Goal: Task Accomplishment & Management: Manage account settings

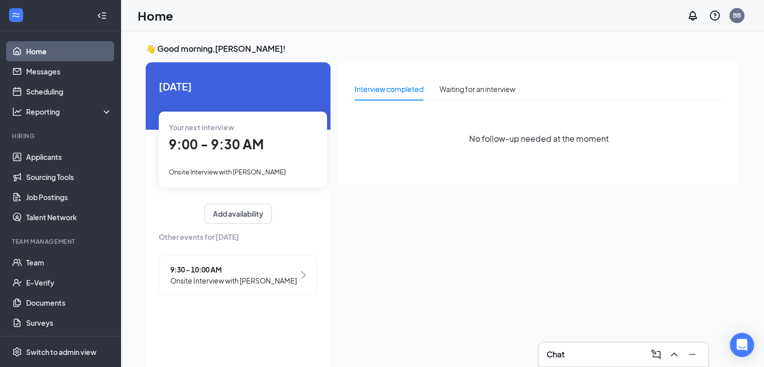
click at [243, 148] on span "9:00 - 9:30 AM" at bounding box center [216, 144] width 95 height 17
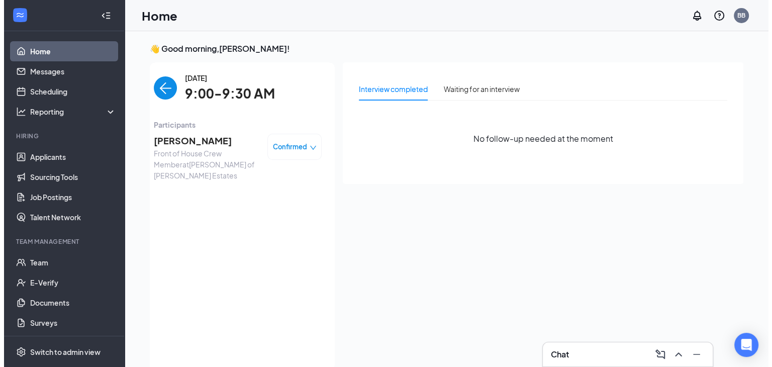
scroll to position [4, 0]
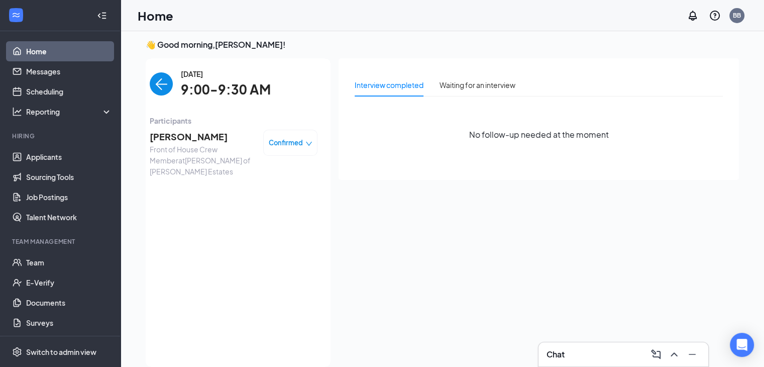
click at [209, 136] on span "[PERSON_NAME]" at bounding box center [203, 137] width 106 height 14
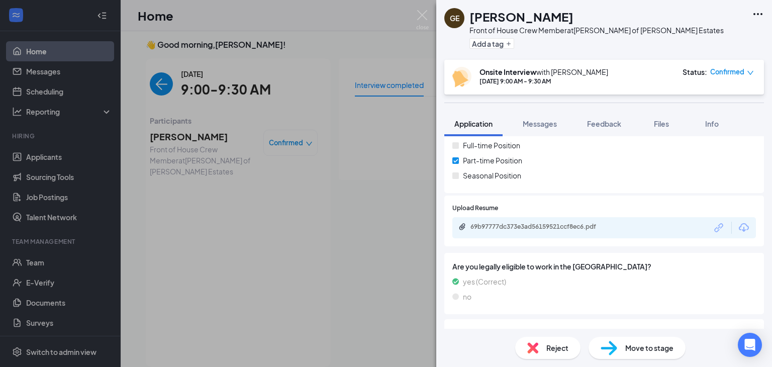
scroll to position [168, 0]
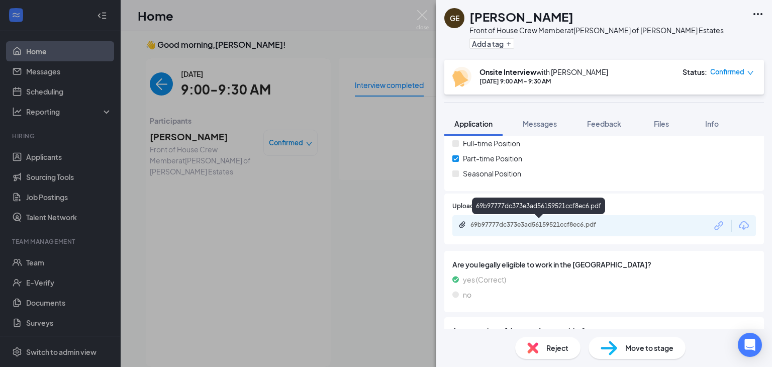
click at [592, 223] on div "69b97777dc373e3ad56159521ccf8ec6.pdf" at bounding box center [540, 225] width 141 height 8
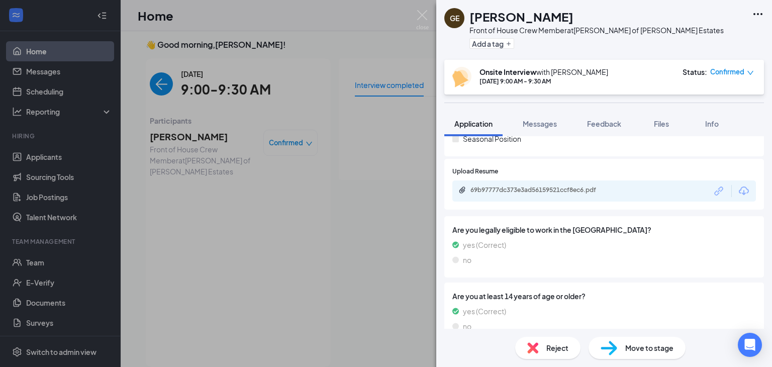
scroll to position [34, 0]
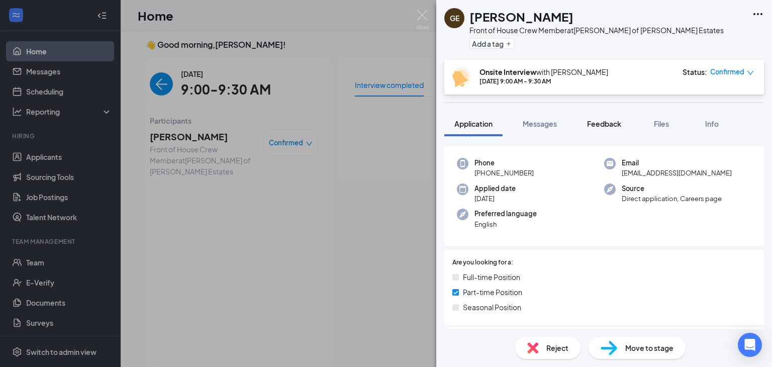
click at [619, 126] on span "Feedback" at bounding box center [604, 123] width 34 height 9
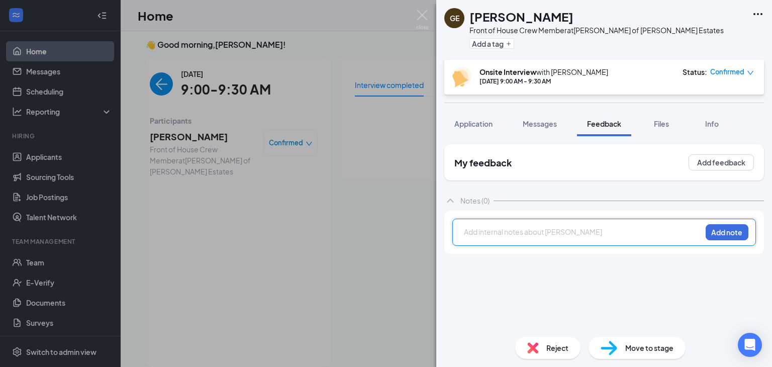
click at [628, 233] on div at bounding box center [582, 232] width 237 height 11
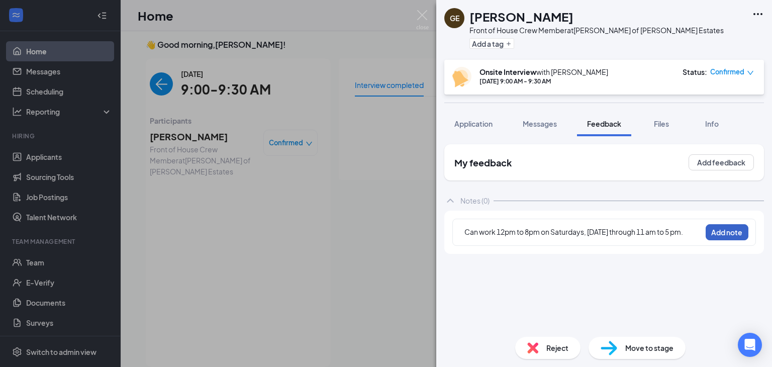
click at [732, 236] on button "Add note" at bounding box center [726, 232] width 43 height 16
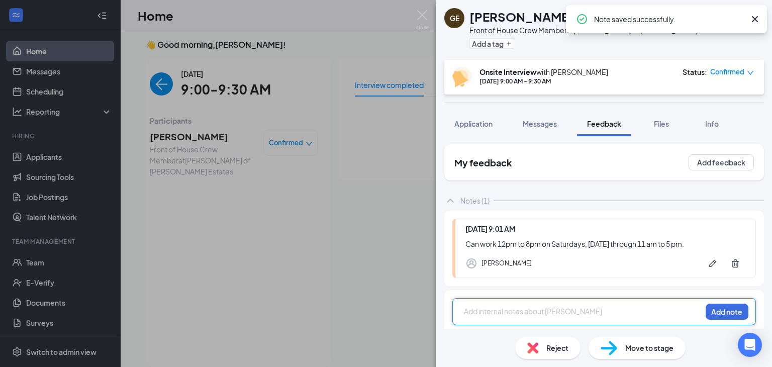
click at [541, 314] on div at bounding box center [582, 311] width 237 height 11
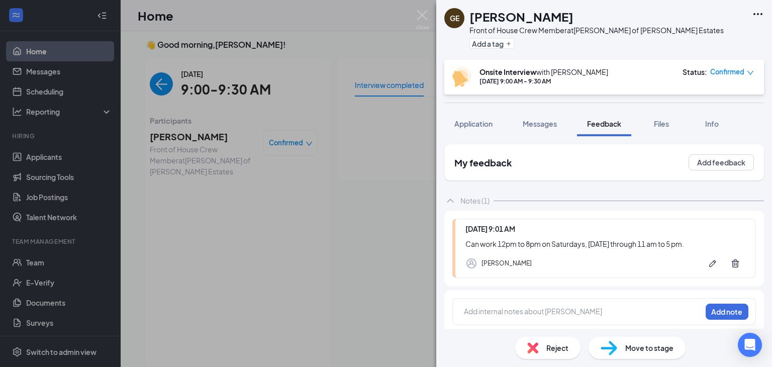
click at [539, 304] on div "Add internal notes about [PERSON_NAME] Add note" at bounding box center [603, 311] width 303 height 27
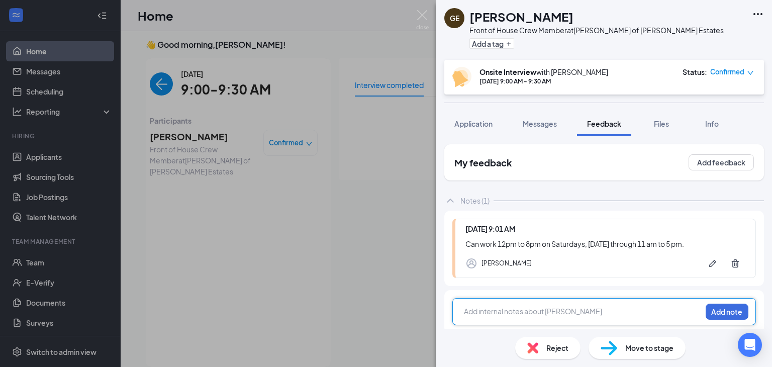
click at [540, 310] on div at bounding box center [582, 311] width 237 height 11
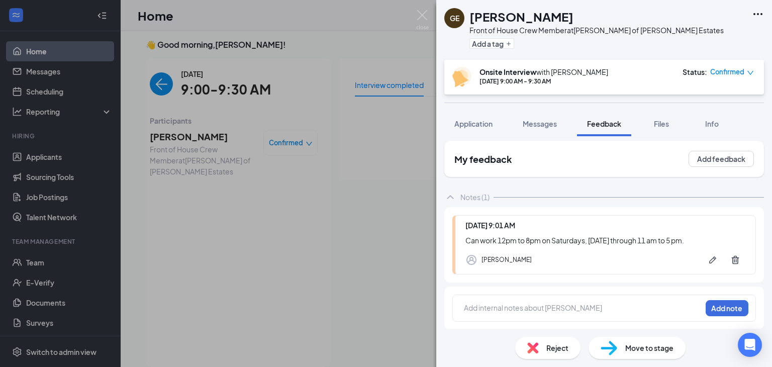
scroll to position [4, 0]
click at [459, 130] on button "Application" at bounding box center [473, 123] width 58 height 25
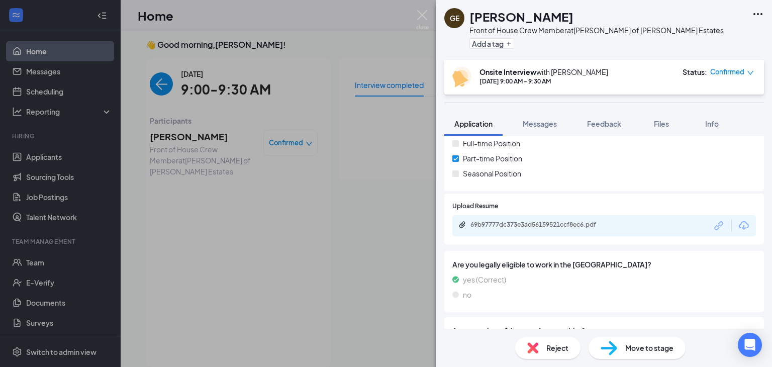
scroll to position [336, 0]
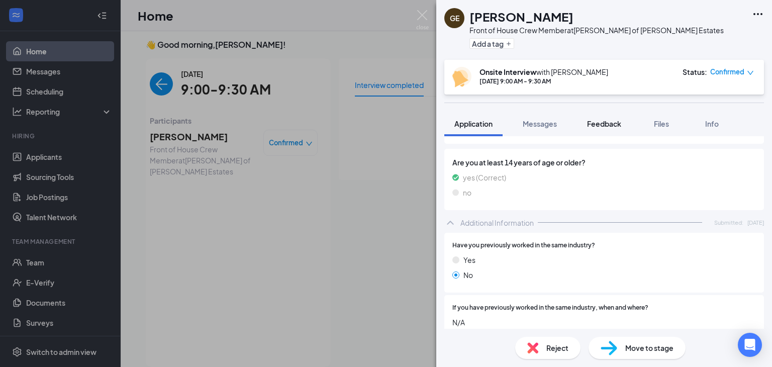
click at [603, 114] on button "Feedback" at bounding box center [604, 123] width 54 height 25
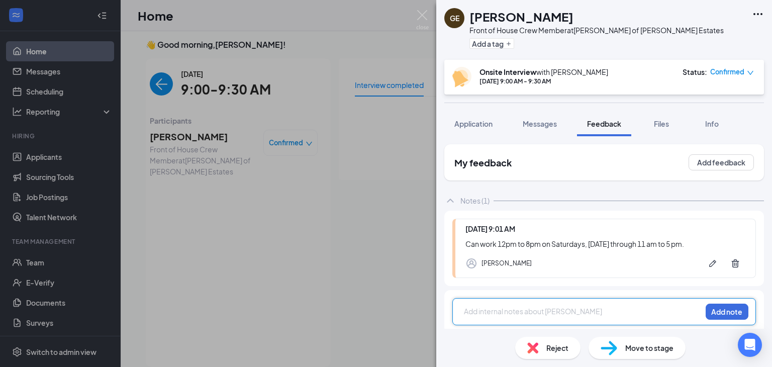
click at [530, 313] on div at bounding box center [582, 311] width 237 height 11
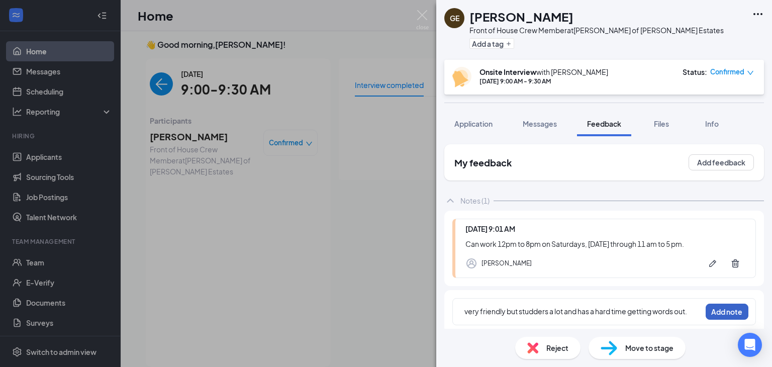
click at [724, 309] on button "Add note" at bounding box center [726, 311] width 43 height 16
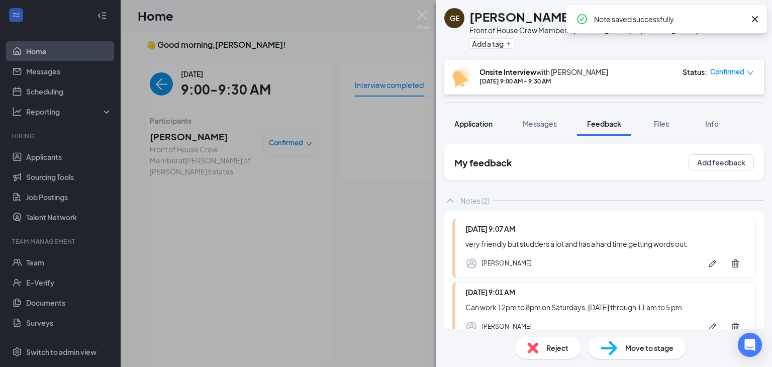
click at [481, 116] on button "Application" at bounding box center [473, 123] width 58 height 25
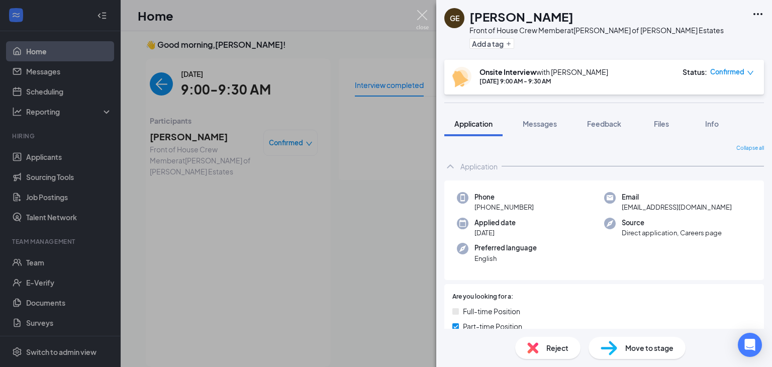
click at [424, 17] on img at bounding box center [422, 20] width 13 height 20
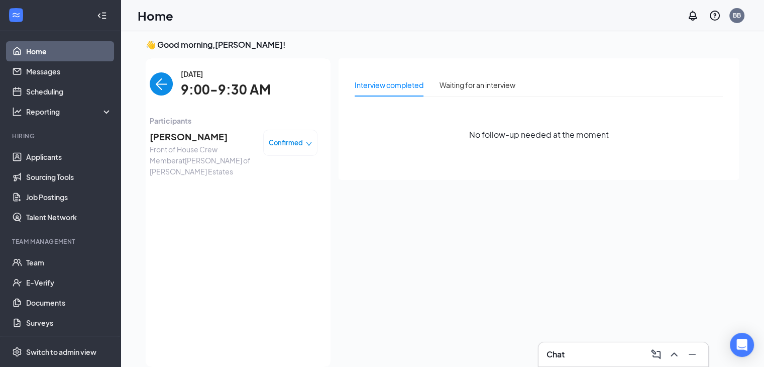
click at [163, 89] on img "back-button" at bounding box center [161, 83] width 23 height 23
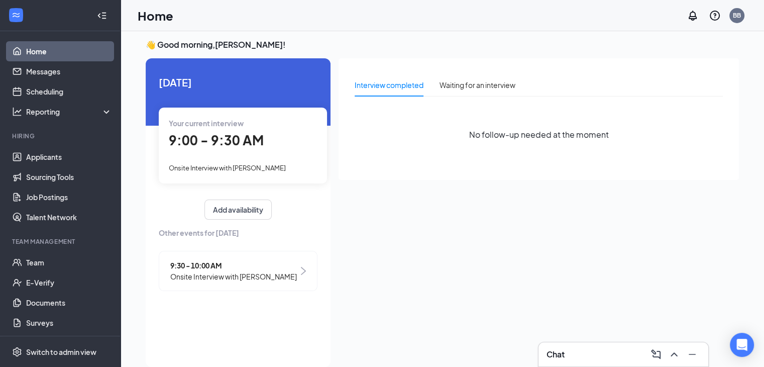
click at [244, 278] on span "Onsite Interview with [PERSON_NAME]" at bounding box center [233, 276] width 127 height 11
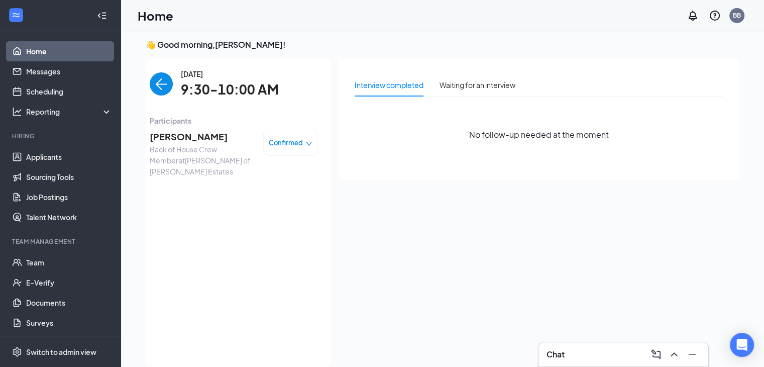
click at [218, 141] on span "[PERSON_NAME]" at bounding box center [203, 137] width 106 height 14
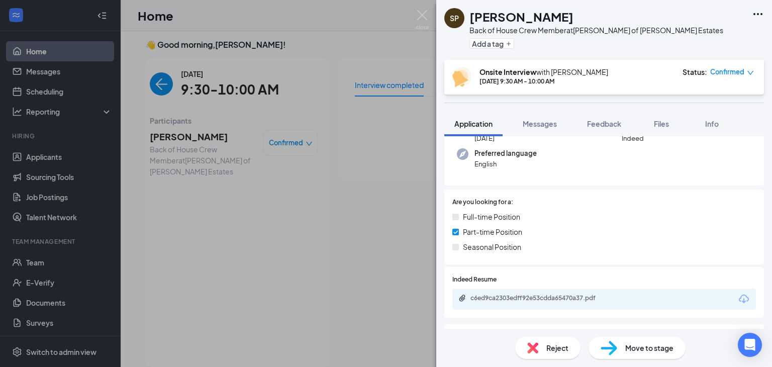
scroll to position [199, 0]
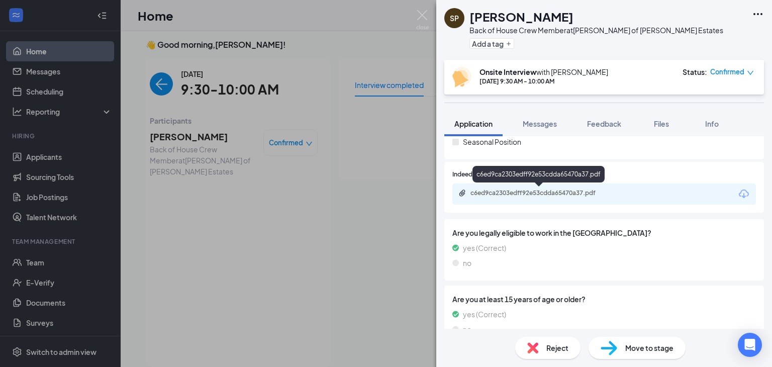
click at [487, 192] on div "c6ed9ca2303edff92e53cdda65470a37.pdf" at bounding box center [540, 193] width 141 height 8
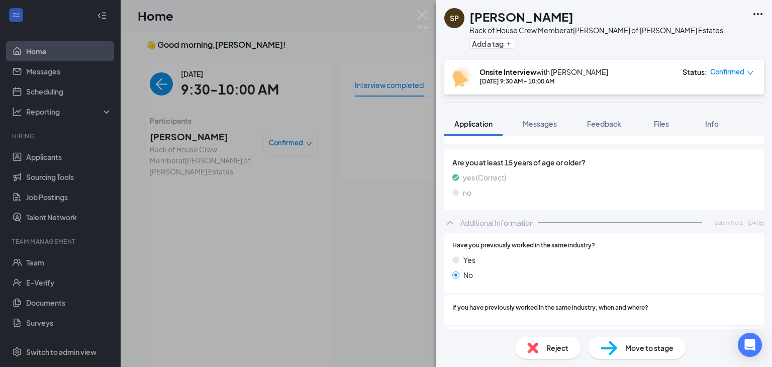
scroll to position [504, 0]
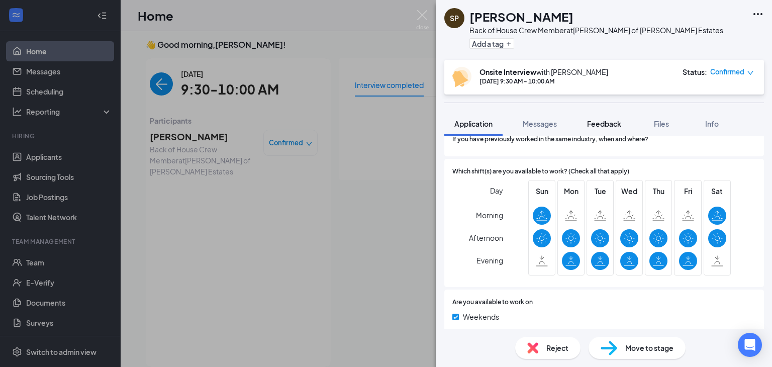
click at [610, 127] on span "Feedback" at bounding box center [604, 123] width 34 height 9
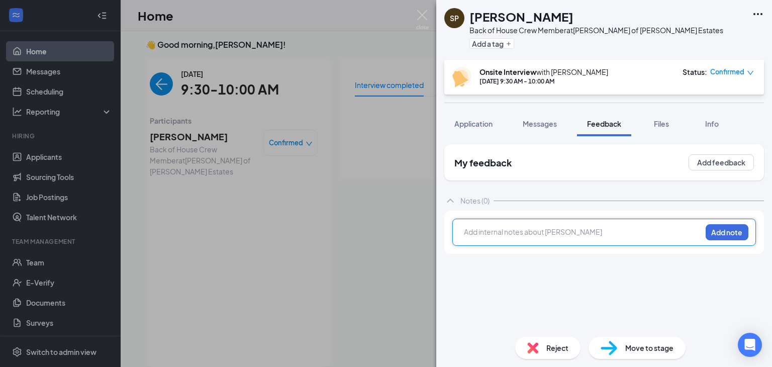
click at [579, 231] on div at bounding box center [582, 232] width 237 height 11
click at [572, 231] on span "[DATE] to [DATE] 4:30 to 11:00 pm," at bounding box center [518, 231] width 108 height 9
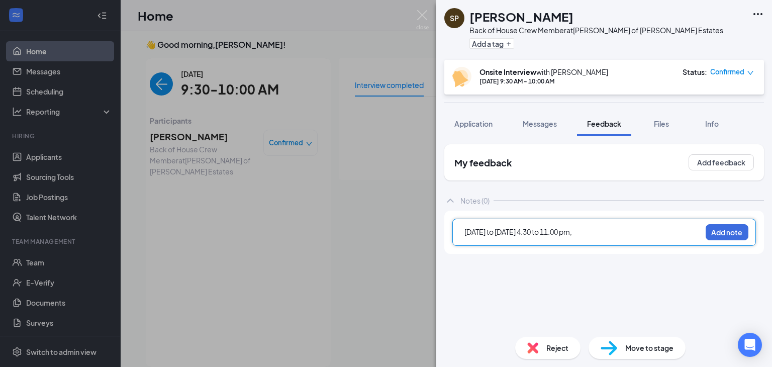
click at [572, 231] on span "[DATE] to [DATE] 4:30 to 11:00 pm," at bounding box center [518, 231] width 108 height 9
click at [627, 237] on div "[DATE] to [DATE] 4:30 to 11:00 pm," at bounding box center [582, 233] width 237 height 13
click at [622, 234] on div "[DATE] to [DATE] 4:30 to 11:00 pm," at bounding box center [582, 232] width 237 height 11
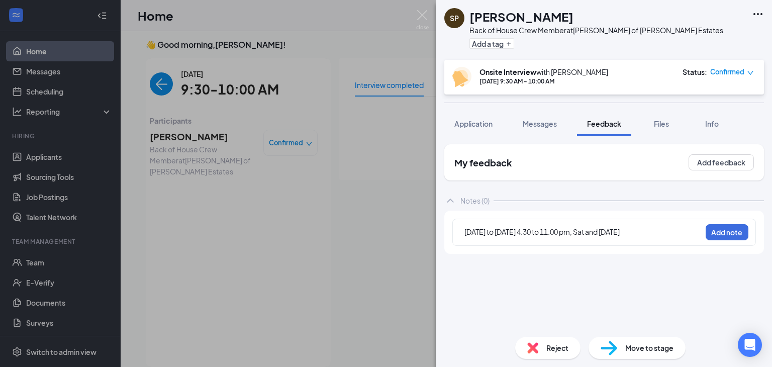
click at [665, 226] on div "[DATE] to [DATE] 4:30 to 11:00 pm, Sat and [DATE]" at bounding box center [583, 233] width 238 height 14
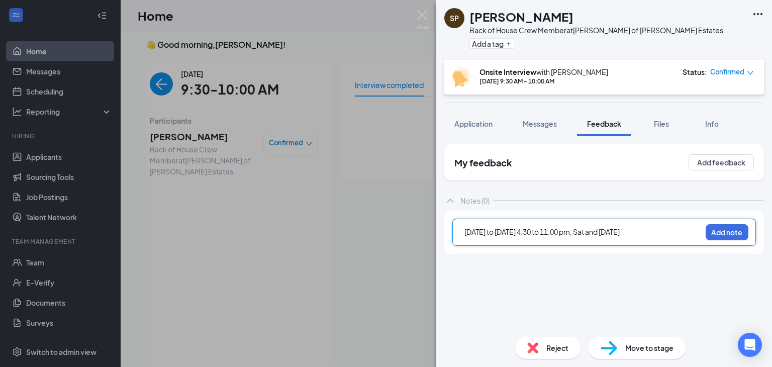
click at [658, 231] on div "[DATE] to [DATE] 4:30 to 11:00 pm, Sat and [DATE]" at bounding box center [582, 232] width 237 height 11
click at [658, 231] on div "[DATE] to [DATE] 4:30 to 11:00 pm, Sat and Sun opening shifts/" at bounding box center [582, 232] width 237 height 11
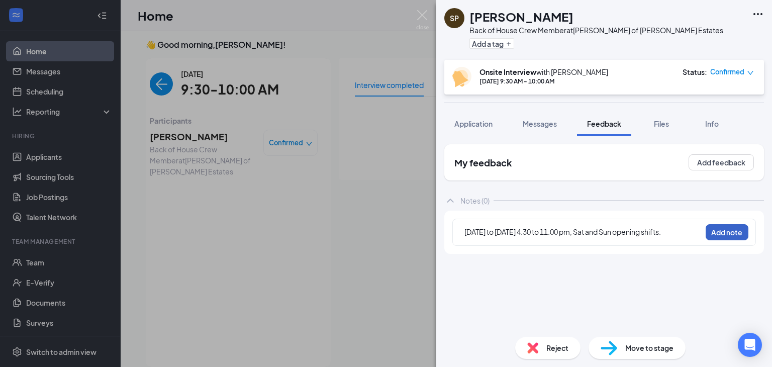
click at [731, 230] on button "Add note" at bounding box center [726, 232] width 43 height 16
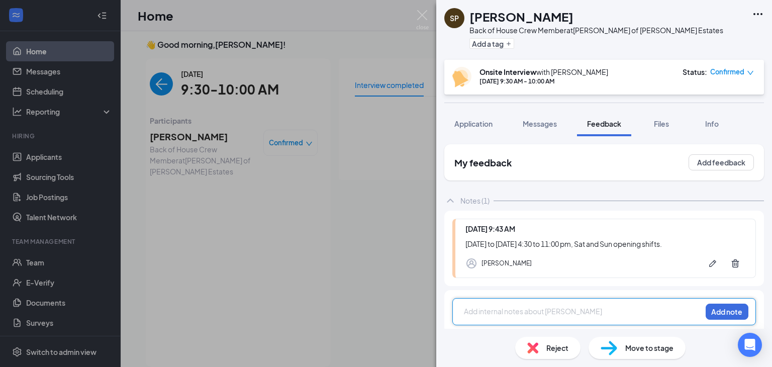
click at [522, 312] on div at bounding box center [582, 311] width 237 height 11
click at [408, 130] on div "SP [PERSON_NAME] Back of House Crew Member at [GEOGRAPHIC_DATA][PERSON_NAME] of…" at bounding box center [386, 183] width 772 height 367
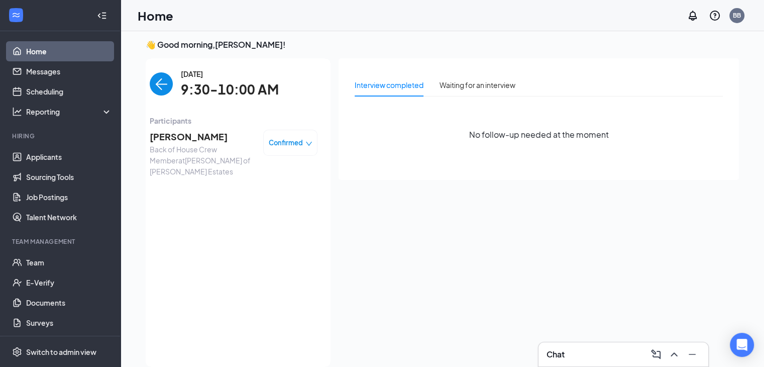
click at [160, 90] on img "back-button" at bounding box center [161, 83] width 23 height 23
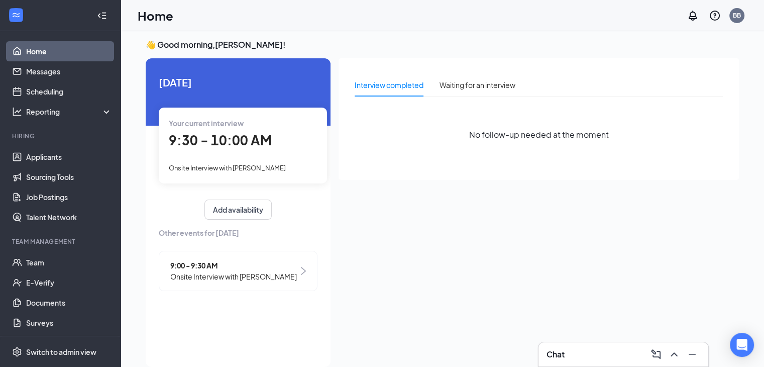
click at [248, 271] on span "Onsite Interview with [PERSON_NAME]" at bounding box center [233, 276] width 127 height 11
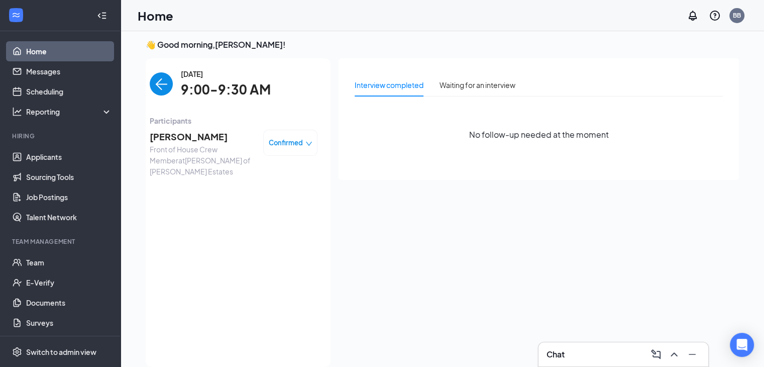
click at [287, 146] on span "Confirmed" at bounding box center [286, 143] width 34 height 10
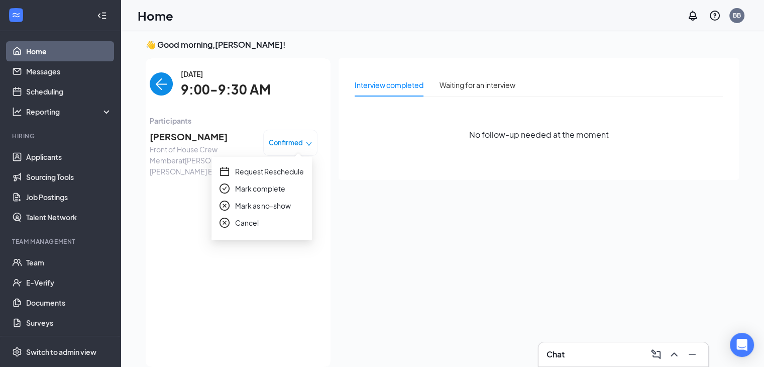
click at [201, 149] on span "Front of House Crew Member at [GEOGRAPHIC_DATA][PERSON_NAME] of [PERSON_NAME][G…" at bounding box center [203, 160] width 106 height 33
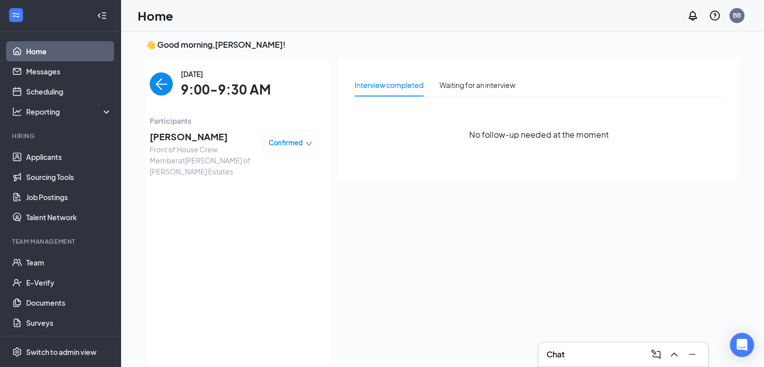
click at [199, 136] on span "[PERSON_NAME]" at bounding box center [203, 137] width 106 height 14
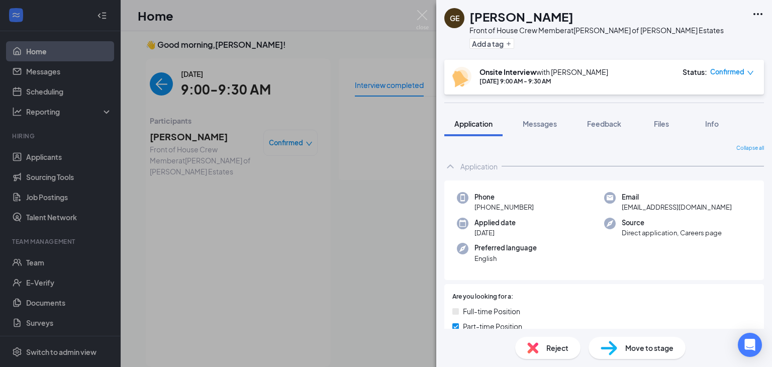
click at [550, 350] on span "Reject" at bounding box center [557, 347] width 22 height 11
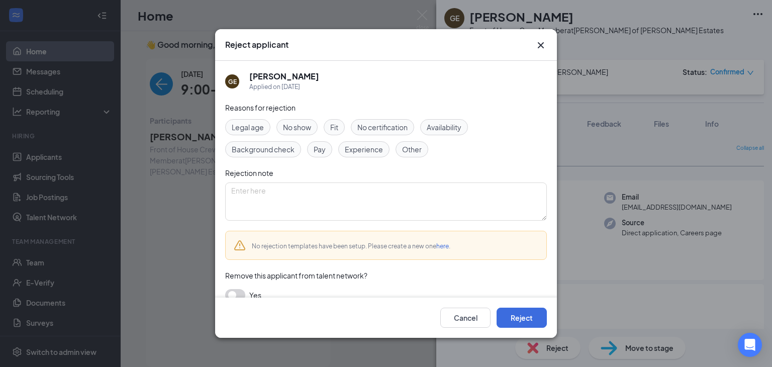
click at [336, 128] on span "Fit" at bounding box center [334, 127] width 8 height 11
click at [350, 211] on textarea at bounding box center [386, 201] width 322 height 38
type textarea "n"
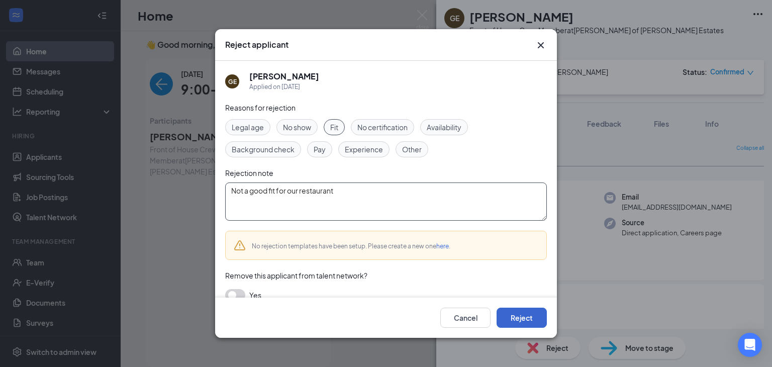
type textarea "Not a good fit for our restaurant"
click at [509, 313] on button "Reject" at bounding box center [521, 318] width 50 height 20
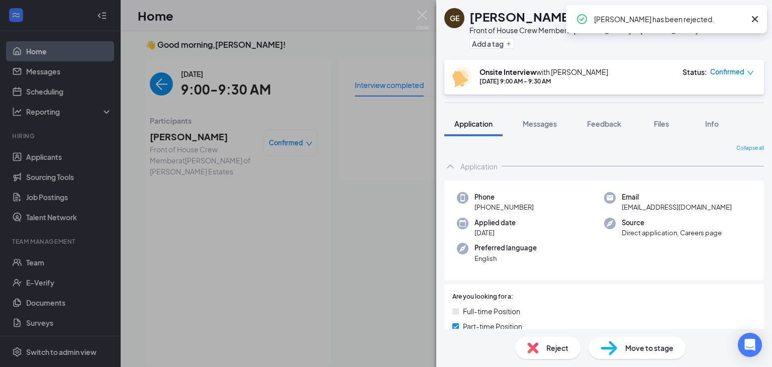
click at [753, 16] on icon "Cross" at bounding box center [755, 19] width 12 height 12
click at [428, 16] on img at bounding box center [422, 20] width 13 height 20
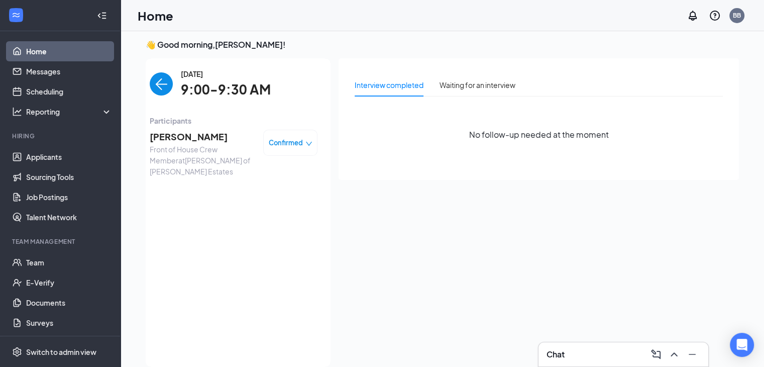
click at [603, 346] on div "Chat" at bounding box center [624, 354] width 154 height 16
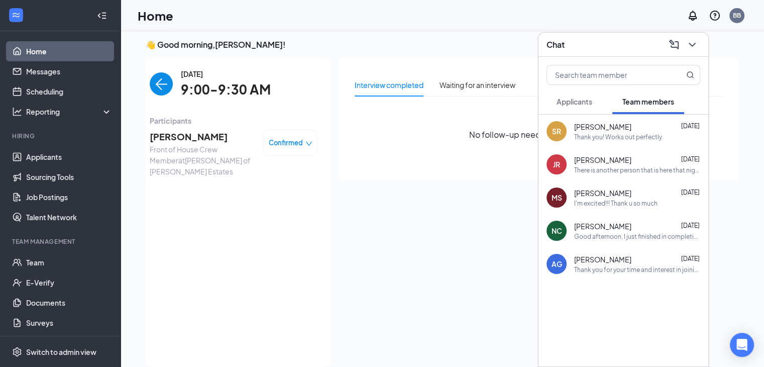
click at [587, 101] on span "Applicants" at bounding box center [575, 101] width 36 height 9
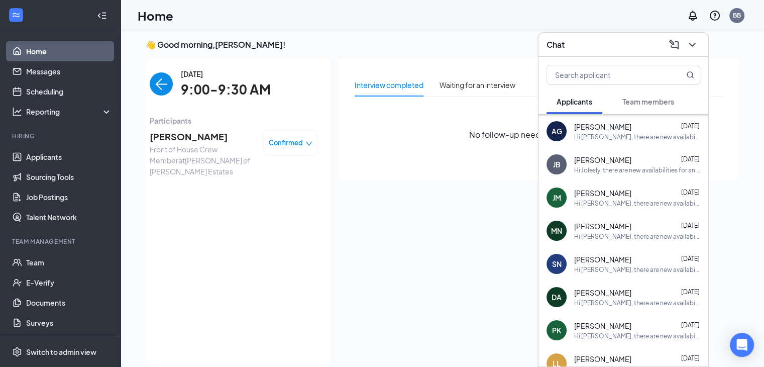
scroll to position [130, 0]
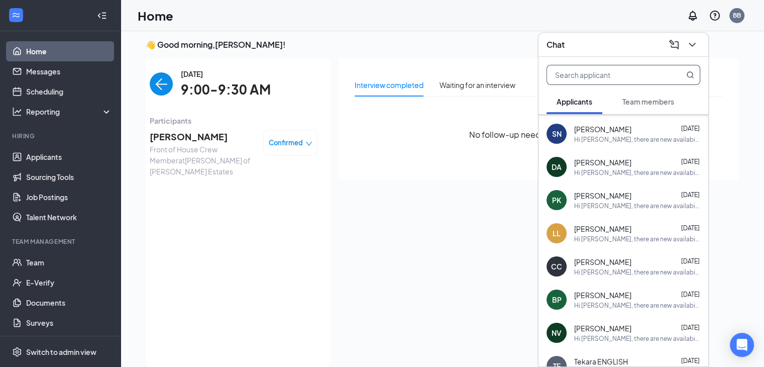
click at [623, 81] on input "text" at bounding box center [606, 74] width 119 height 19
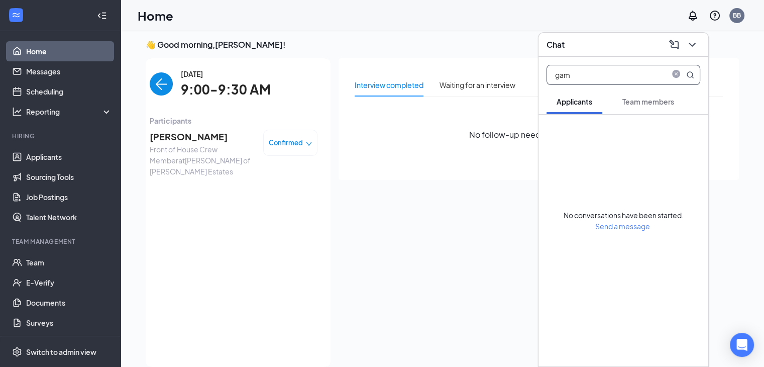
scroll to position [0, 0]
click at [612, 76] on input "gam" at bounding box center [606, 74] width 119 height 19
type input "g"
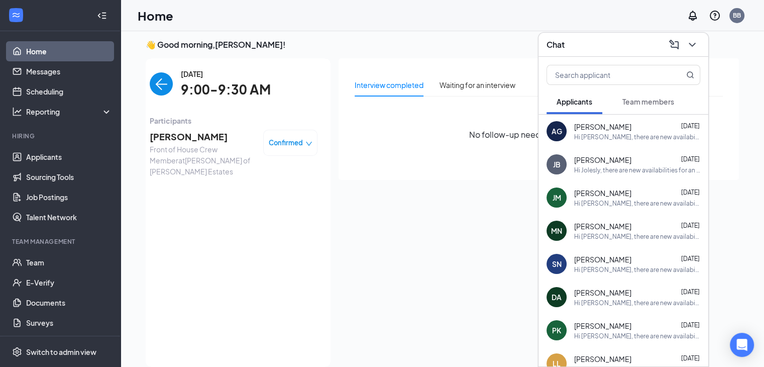
click at [155, 139] on span "[PERSON_NAME]" at bounding box center [203, 137] width 106 height 14
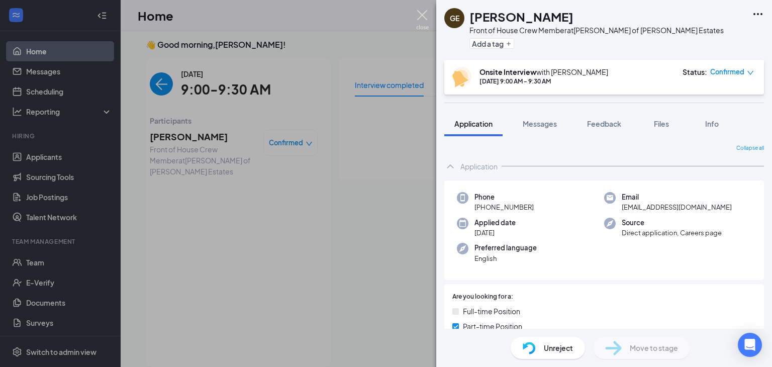
click at [425, 13] on img at bounding box center [422, 20] width 13 height 20
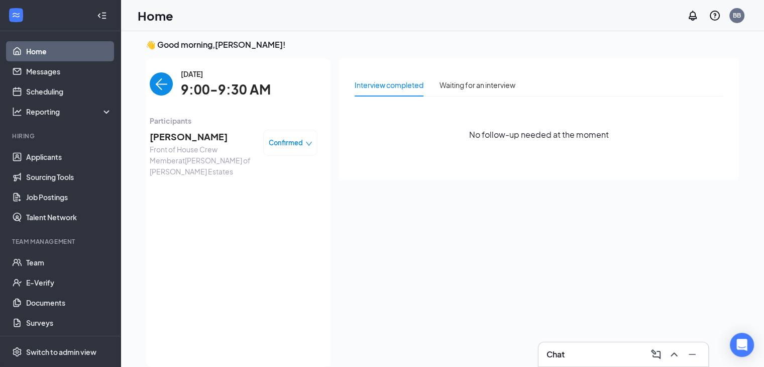
click at [162, 86] on img "back-button" at bounding box center [161, 83] width 23 height 23
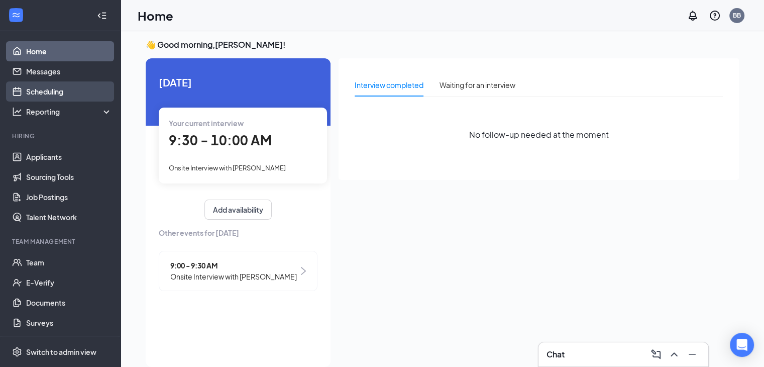
click at [56, 89] on link "Scheduling" at bounding box center [69, 91] width 86 height 20
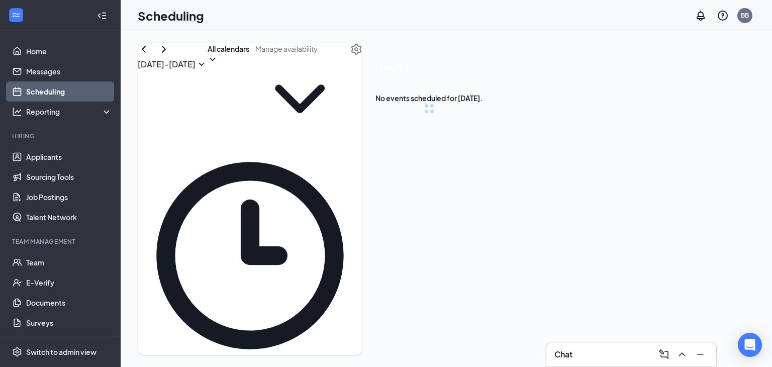
scroll to position [494, 0]
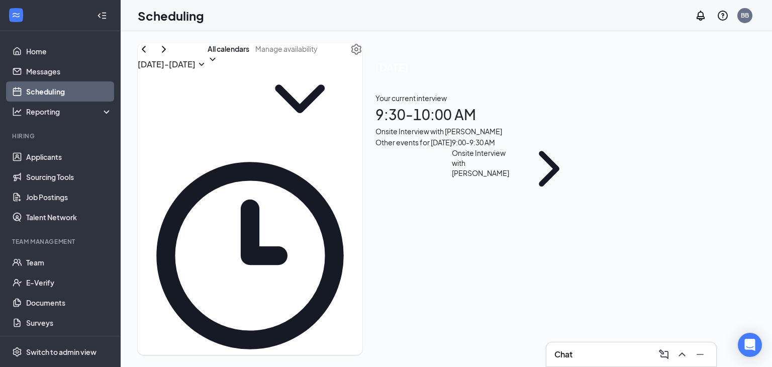
click at [771, 286] on div "[DATE] - [DATE] All calendars CST Sun 31 Mon 1 Tue 2 Wed 3 Thu 4 Fri 5 Sat 6 12…" at bounding box center [446, 199] width 651 height 336
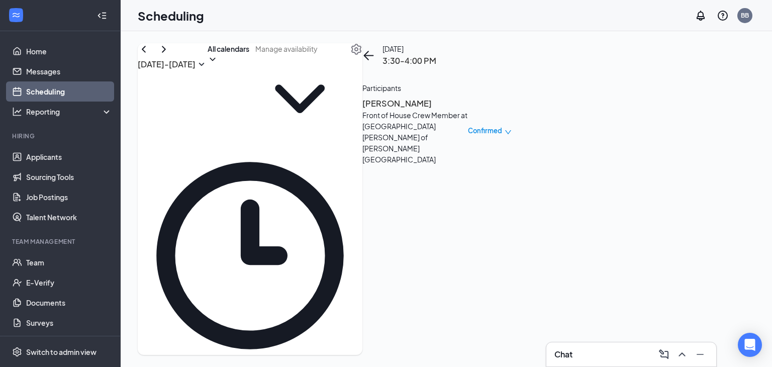
click at [468, 110] on h3 "[PERSON_NAME]" at bounding box center [415, 103] width 106 height 13
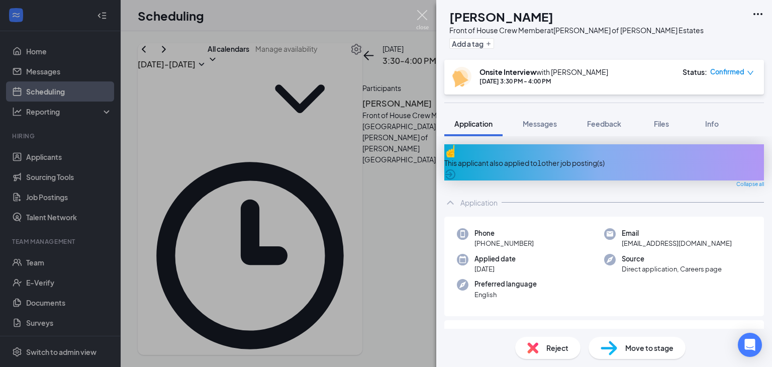
click at [427, 15] on img at bounding box center [422, 20] width 13 height 20
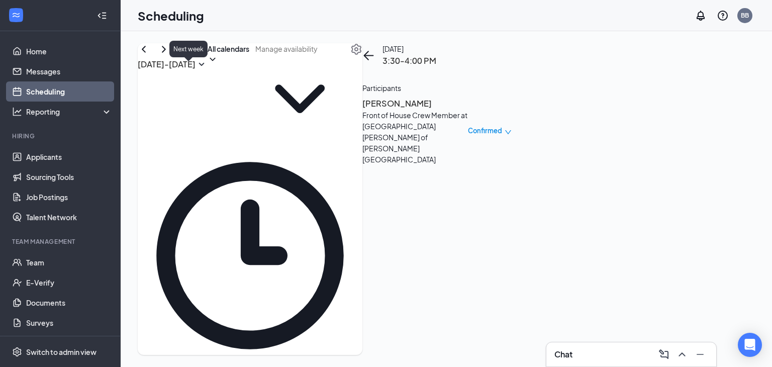
click at [166, 52] on icon "ChevronRight" at bounding box center [164, 49] width 4 height 7
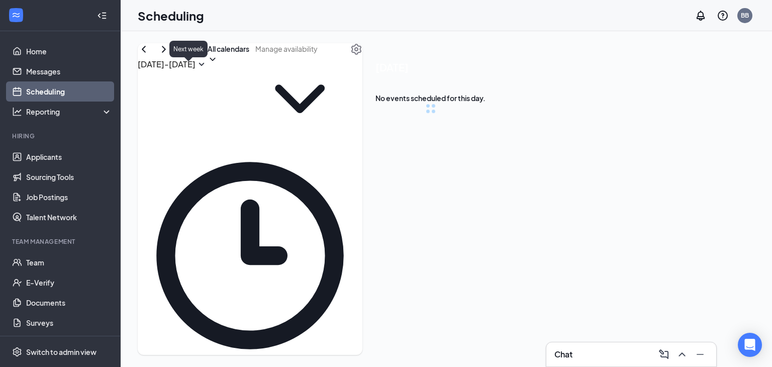
scroll to position [494, 0]
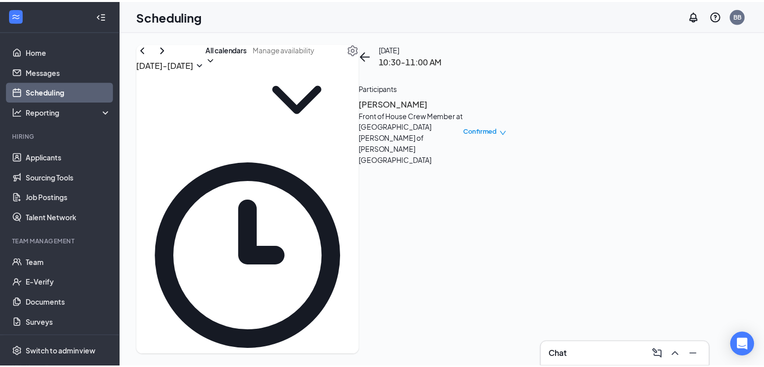
scroll to position [619, 0]
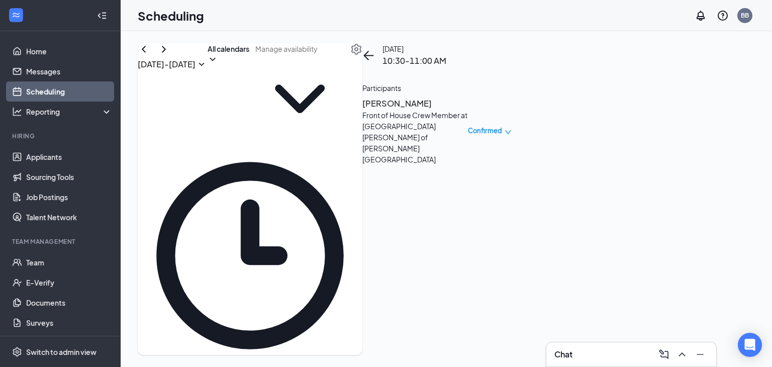
click at [37, 47] on link "Home" at bounding box center [69, 51] width 86 height 20
